Goal: Browse casually

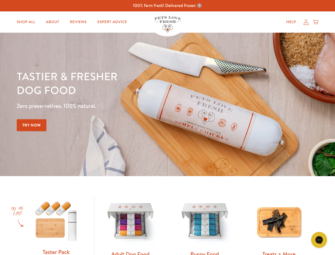
click at [167, 127] on div "Tastier & fresher dog food Zero preservatives. 100% natural. Try Now" at bounding box center [117, 104] width 201 height 70
click at [319, 240] on icon "Gorgias live chat" at bounding box center [319, 239] width 5 height 5
